Goal: Information Seeking & Learning: Learn about a topic

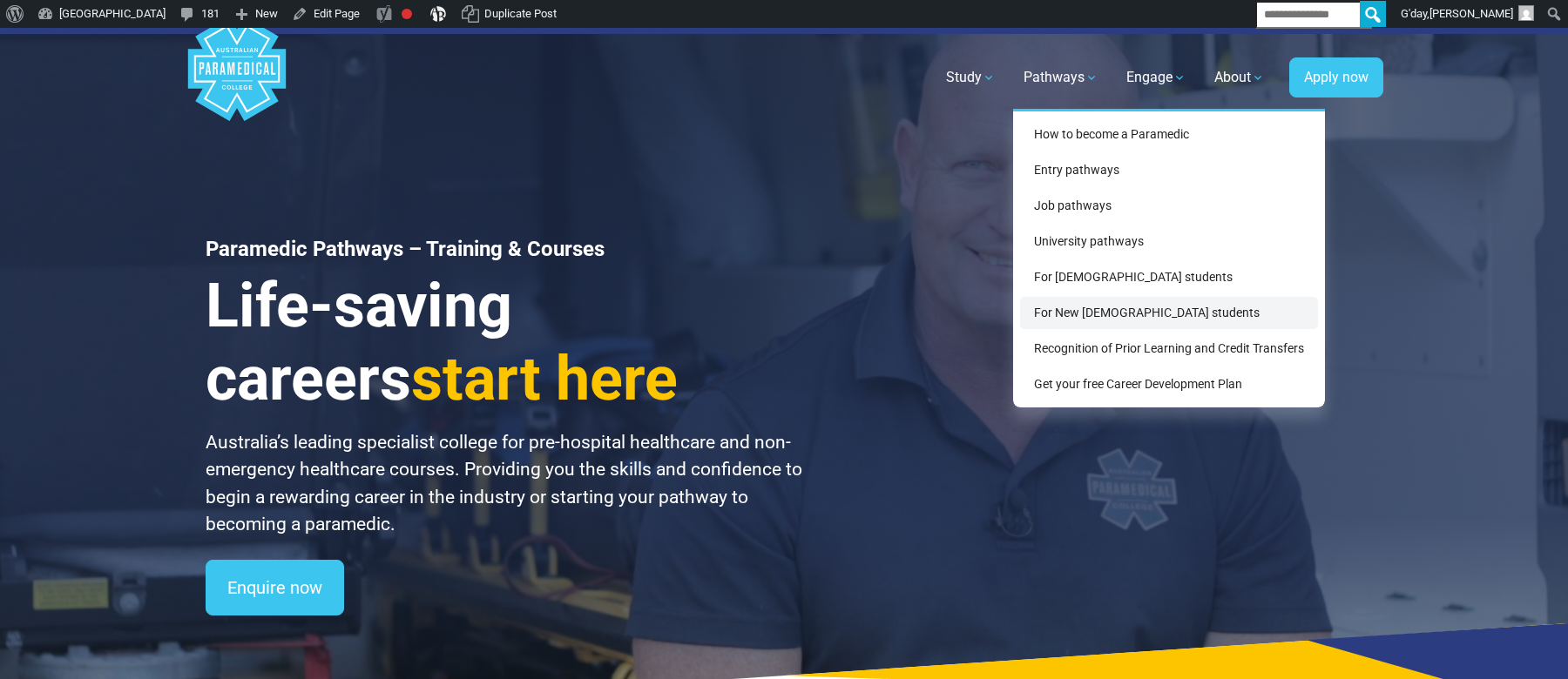
click at [1058, 311] on link "For New [DEMOGRAPHIC_DATA] students" at bounding box center [1168, 313] width 298 height 32
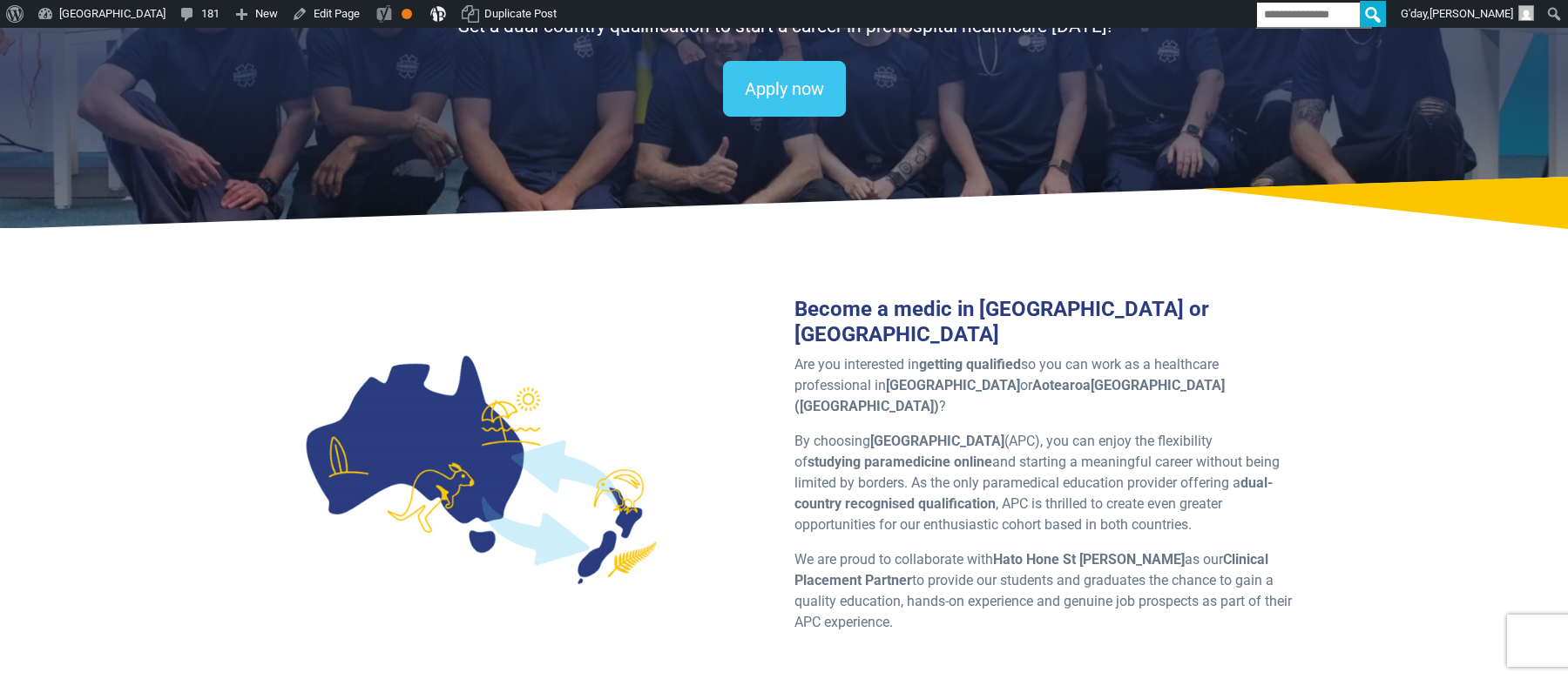
scroll to position [284, 0]
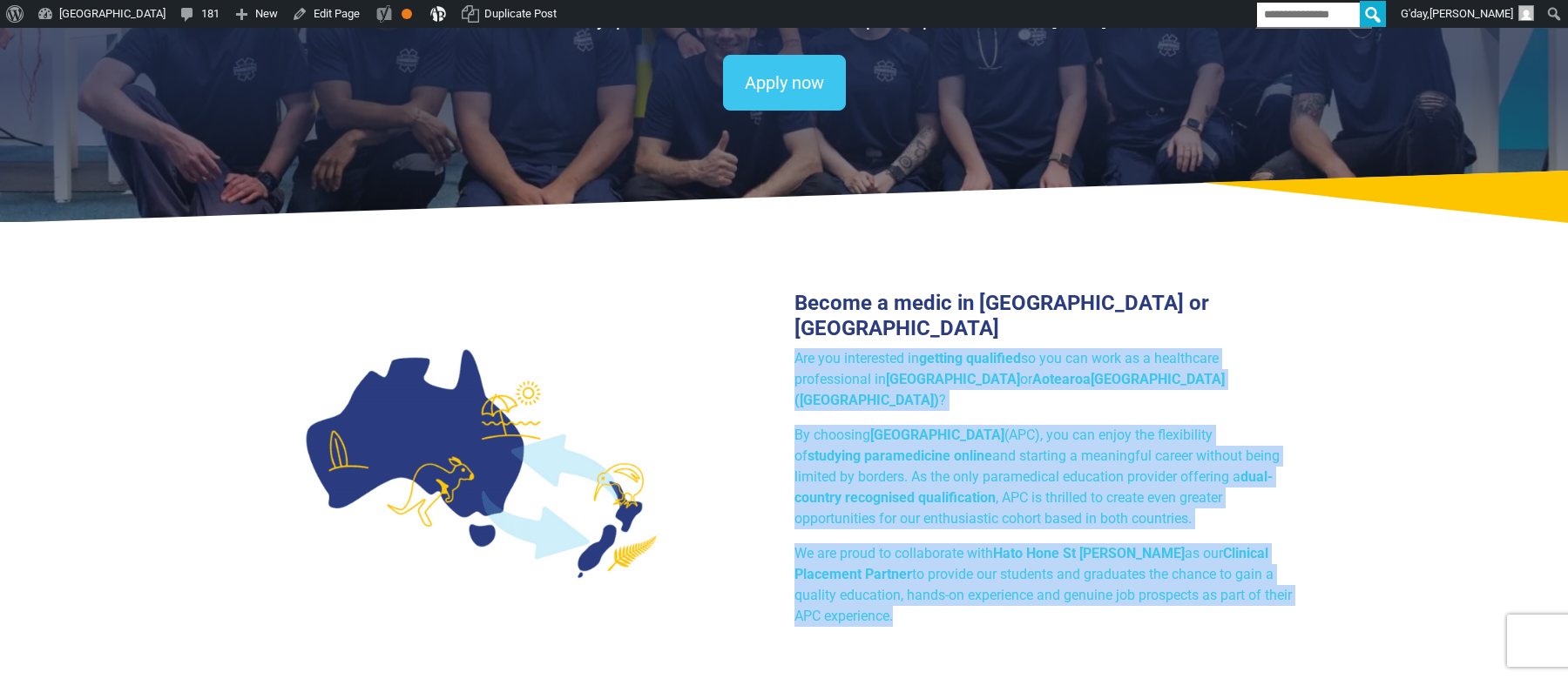
drag, startPoint x: 925, startPoint y: 541, endPoint x: 784, endPoint y: 285, distance: 292.3
click at [784, 291] on div "Become a medic in Australia or NZ Are you interested in getting qualified so yo…" at bounding box center [1043, 466] width 520 height 350
copy div "Are you interested in getting qualified so you can work as a healthcare profess…"
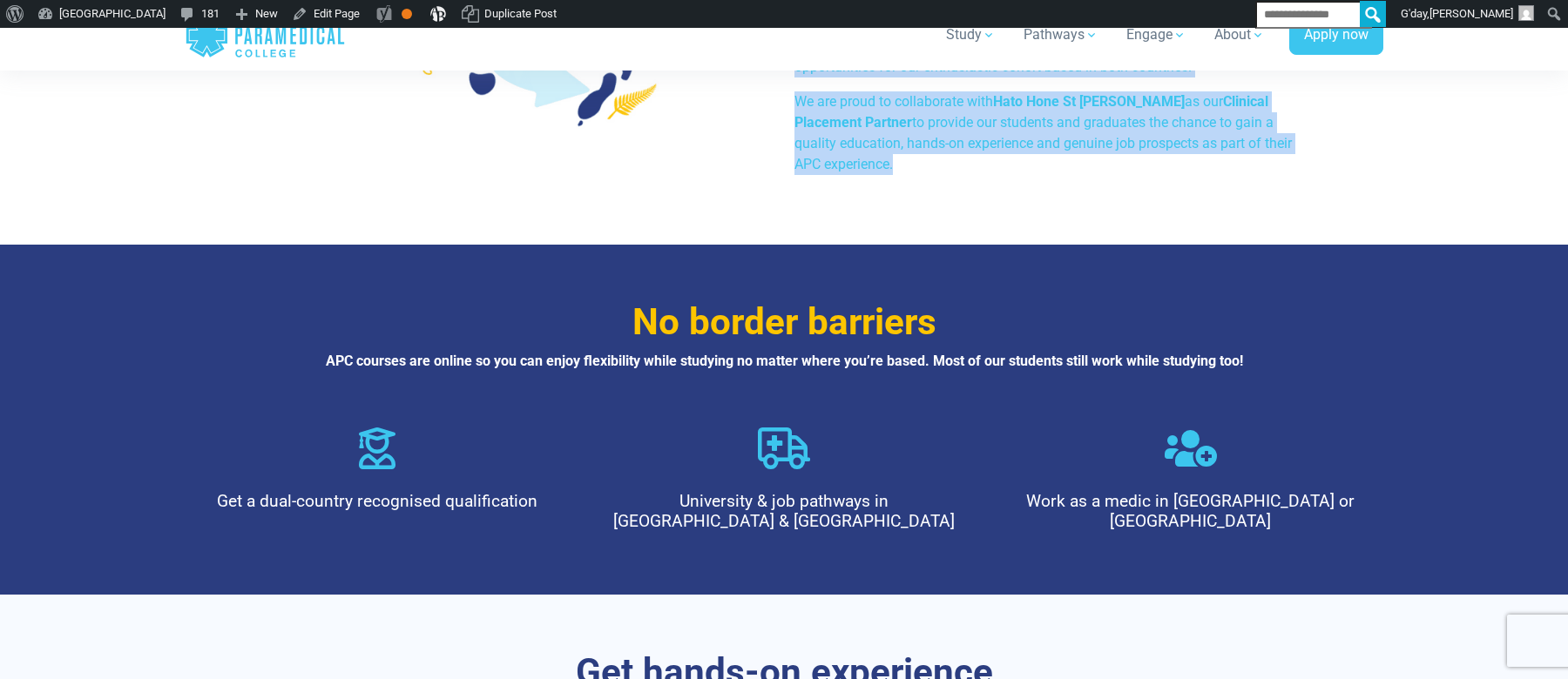
scroll to position [755, 0]
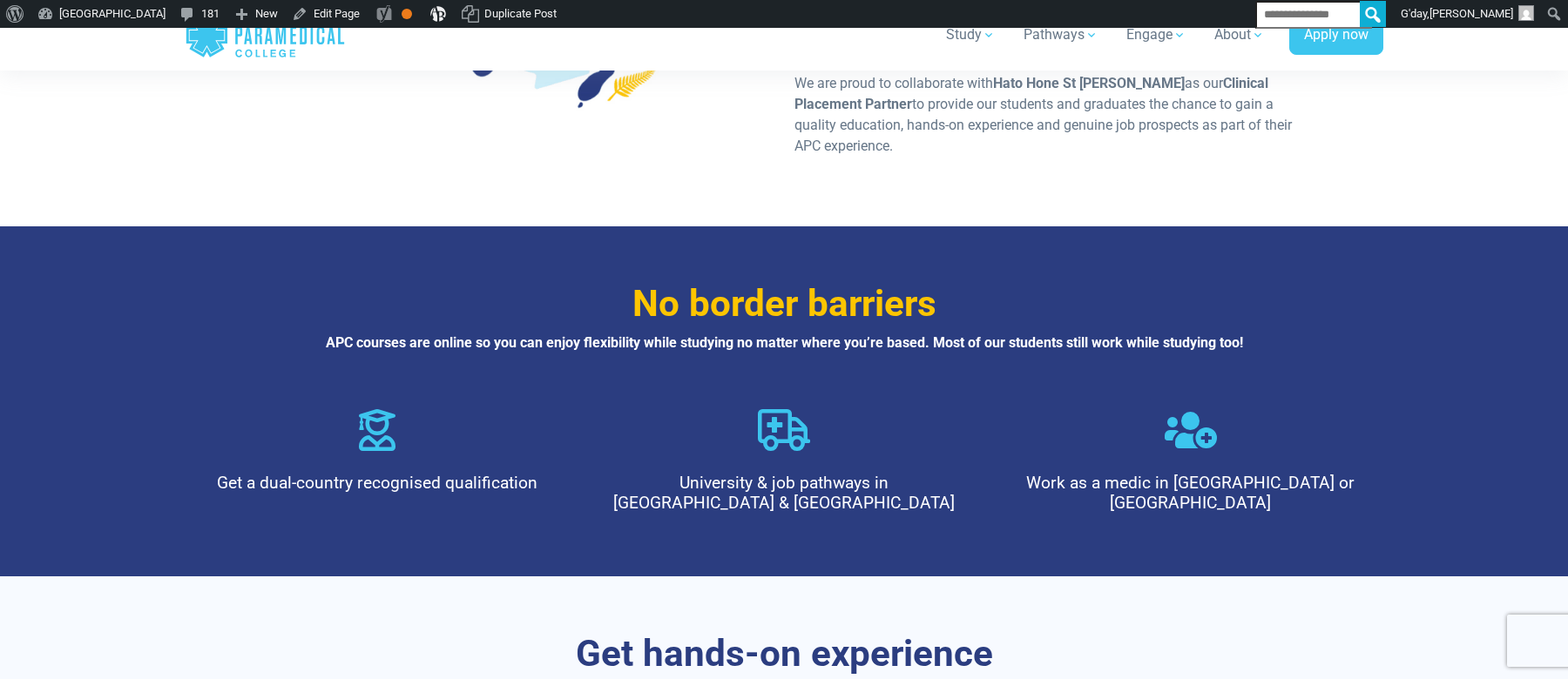
click at [1169, 472] on h4 "Work as a medic in Australia or NZ" at bounding box center [1190, 492] width 358 height 40
copy div "Work as a medic in Australia or NZ"
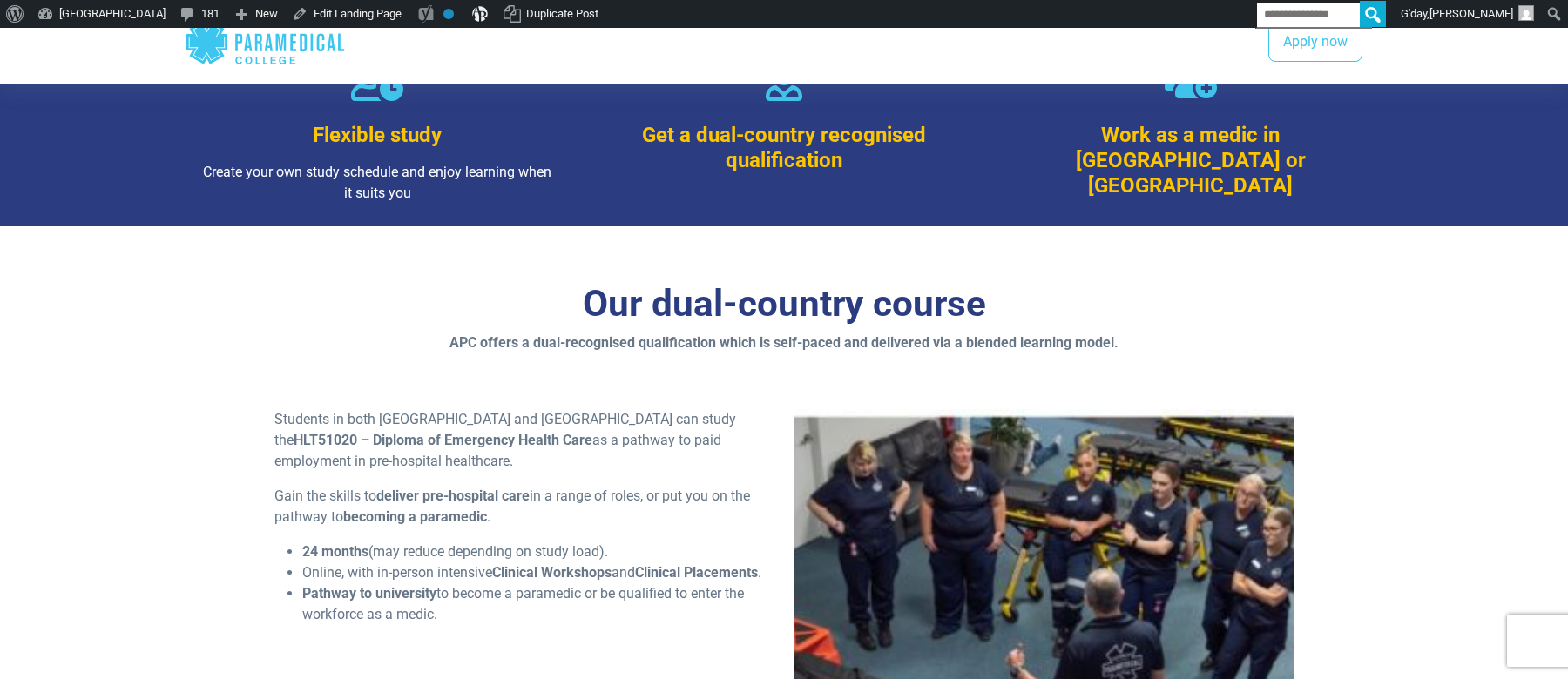
scroll to position [1204, 0]
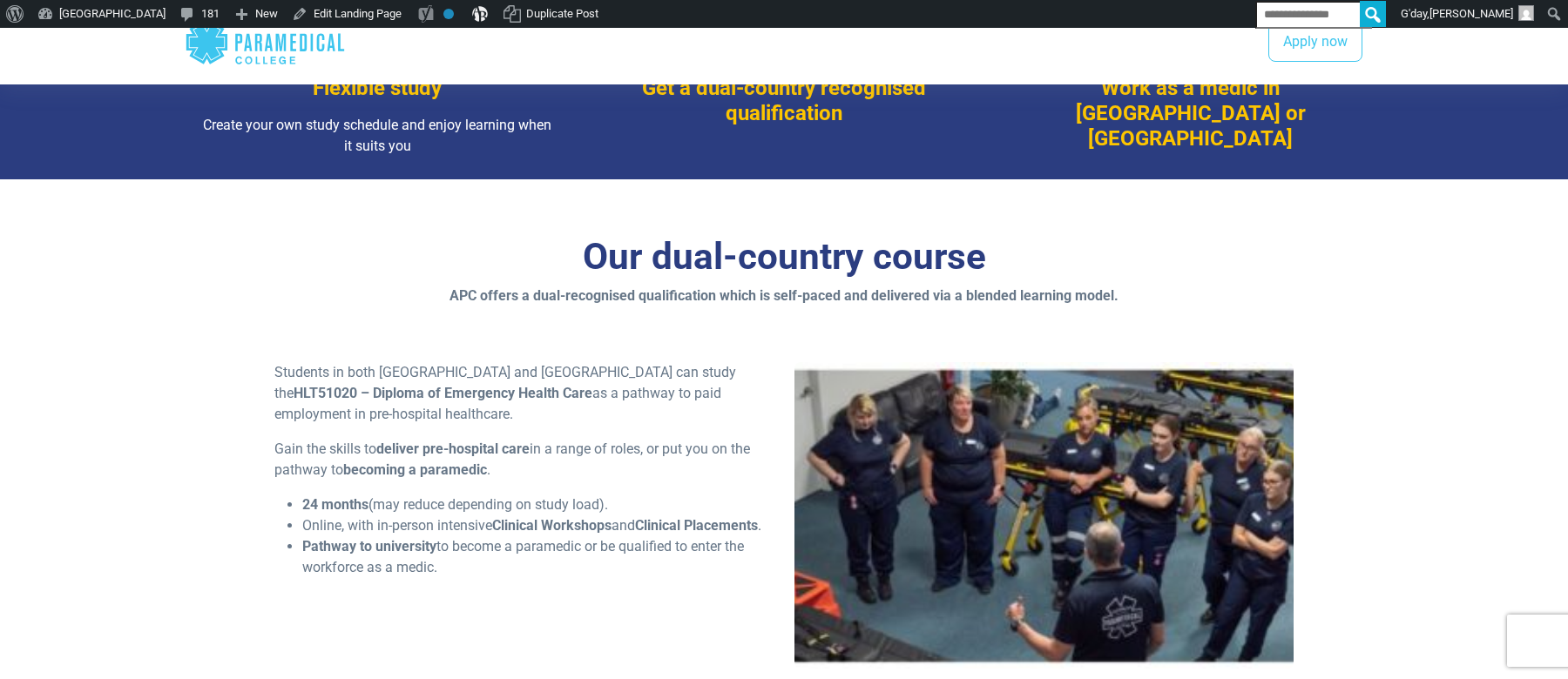
click at [619, 518] on span "Online, with in-person intensive Clinical Workshops and Clinical Placements ." at bounding box center [532, 525] width 459 height 17
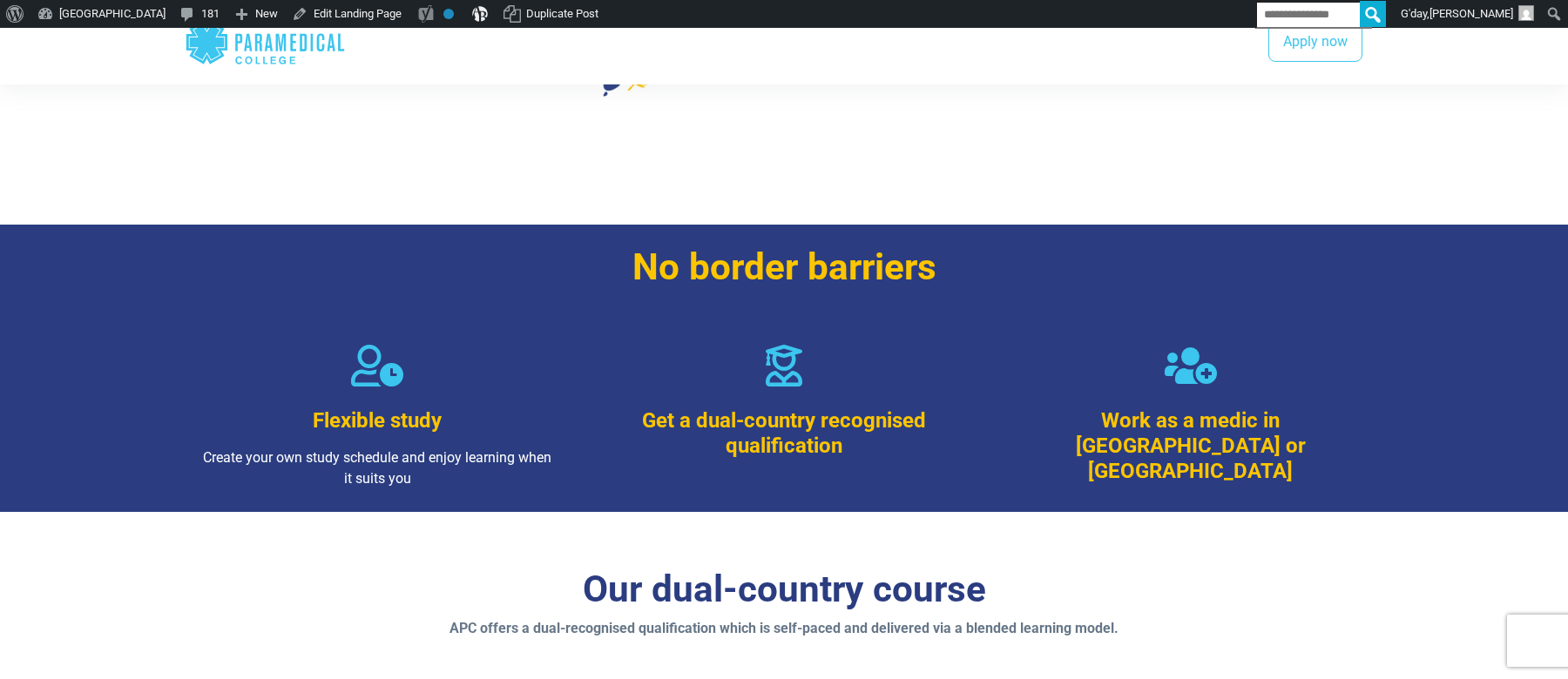
scroll to position [1036, 0]
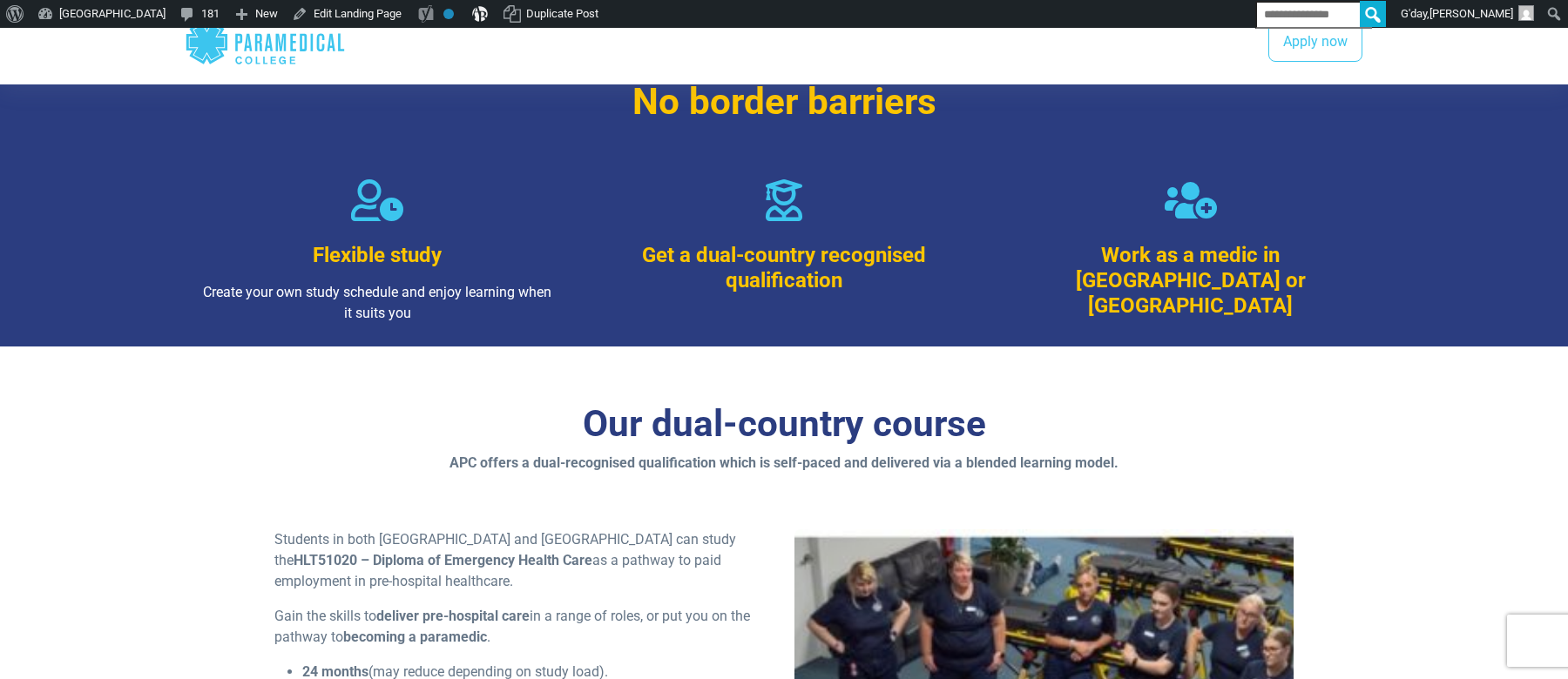
click at [561, 546] on div "Students in both Australia and New Zealand can study the HLT51020 – Diploma of …" at bounding box center [524, 645] width 520 height 230
